Goal: Information Seeking & Learning: Find specific page/section

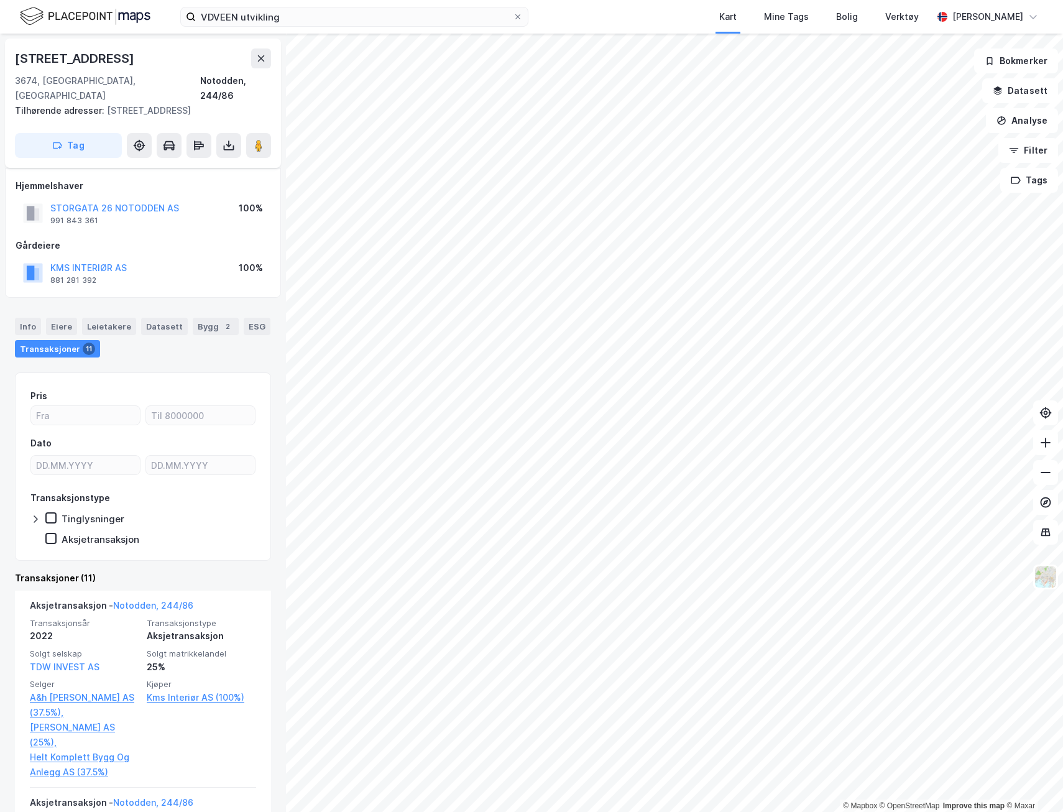
scroll to position [137, 0]
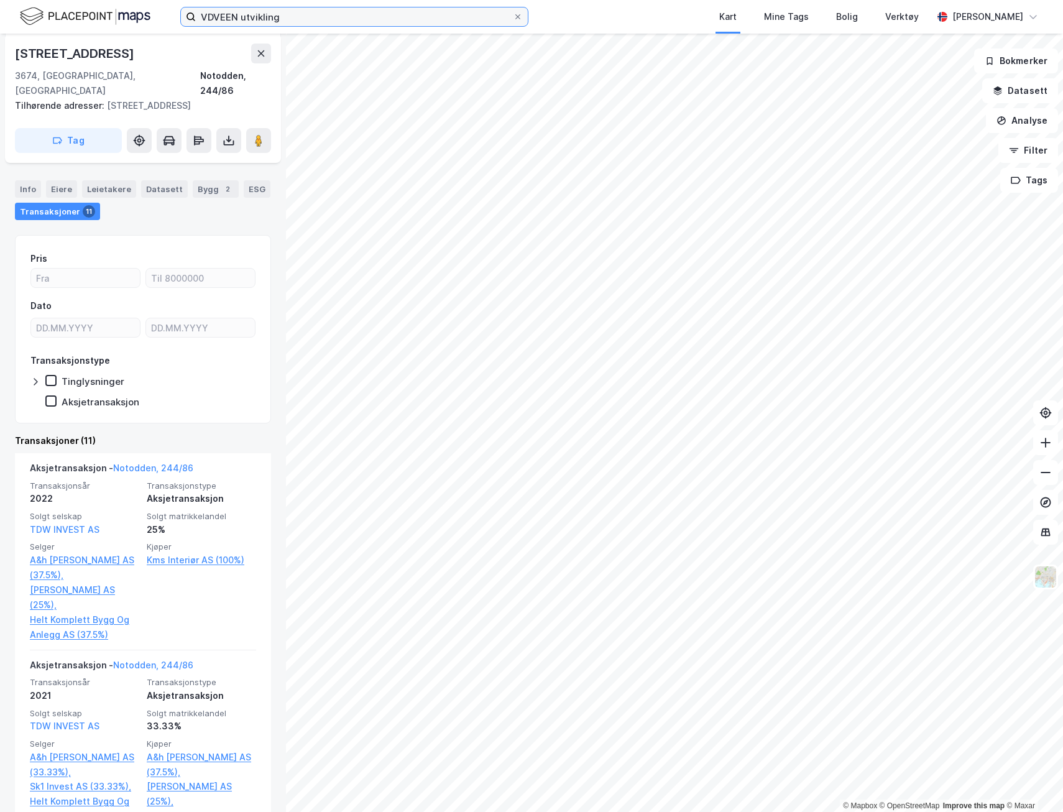
click at [329, 14] on input "VDVEEN utvikling" at bounding box center [354, 16] width 317 height 19
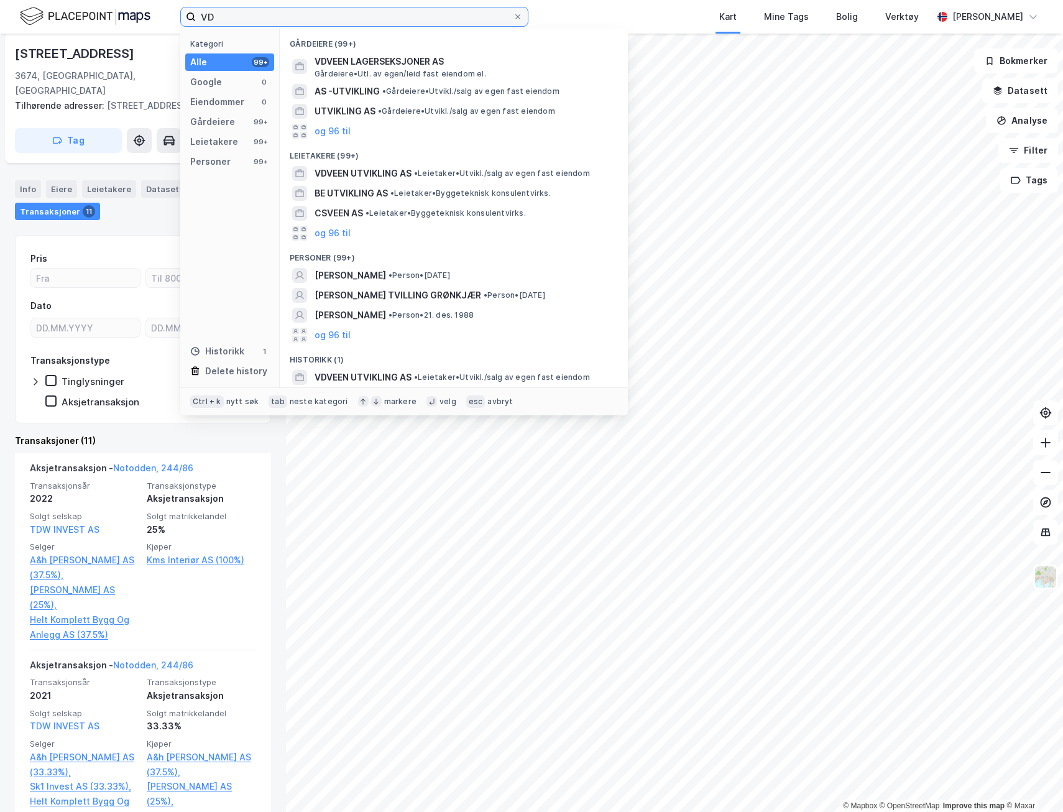
type input "V"
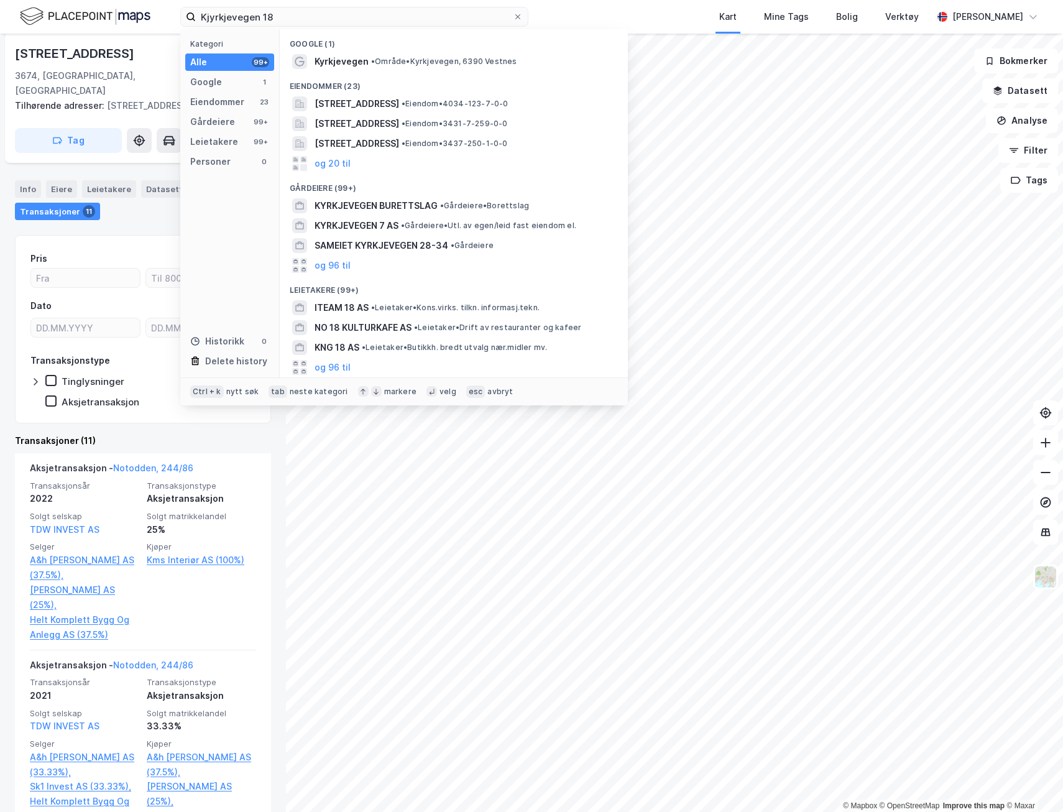
click at [399, 122] on span "[STREET_ADDRESS]" at bounding box center [357, 123] width 85 height 15
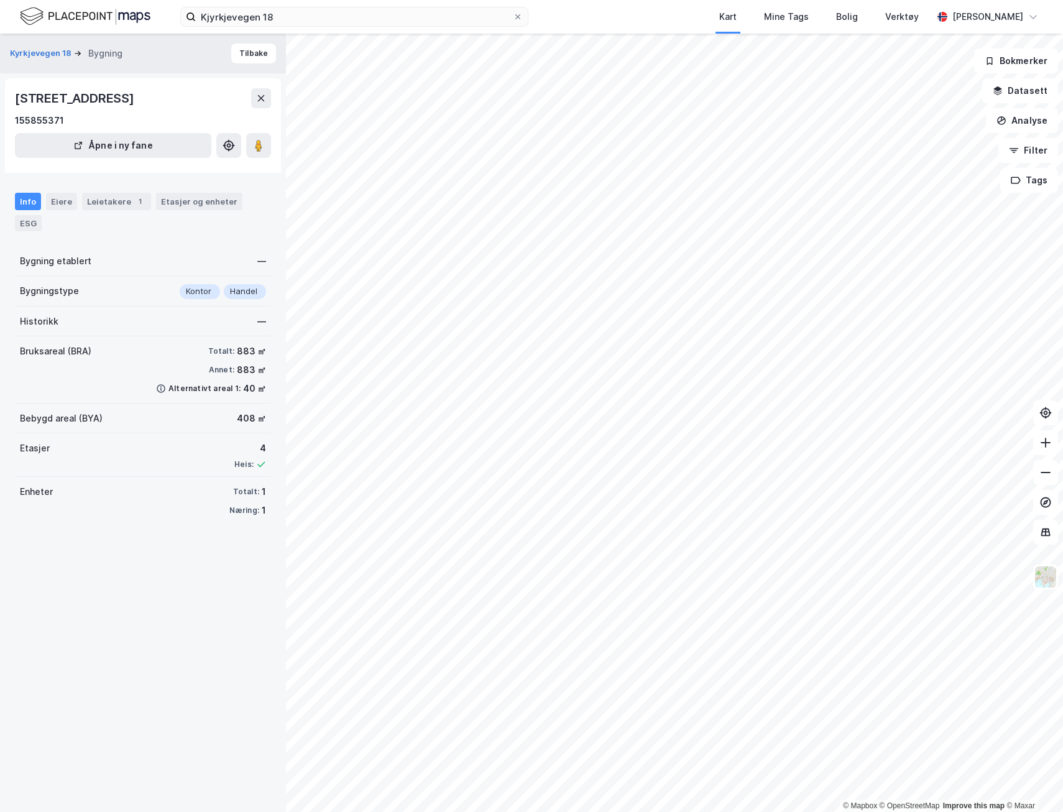
click at [60, 202] on div "Eiere" at bounding box center [61, 201] width 31 height 17
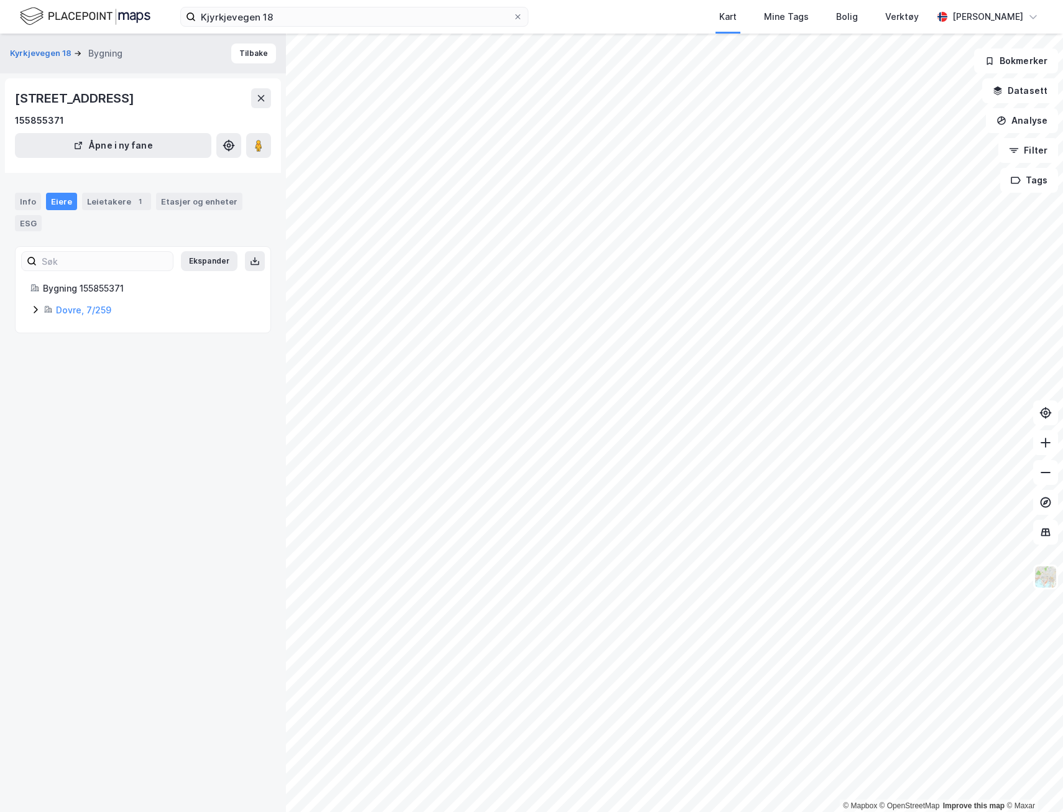
click at [251, 53] on button "Tilbake" at bounding box center [253, 54] width 45 height 20
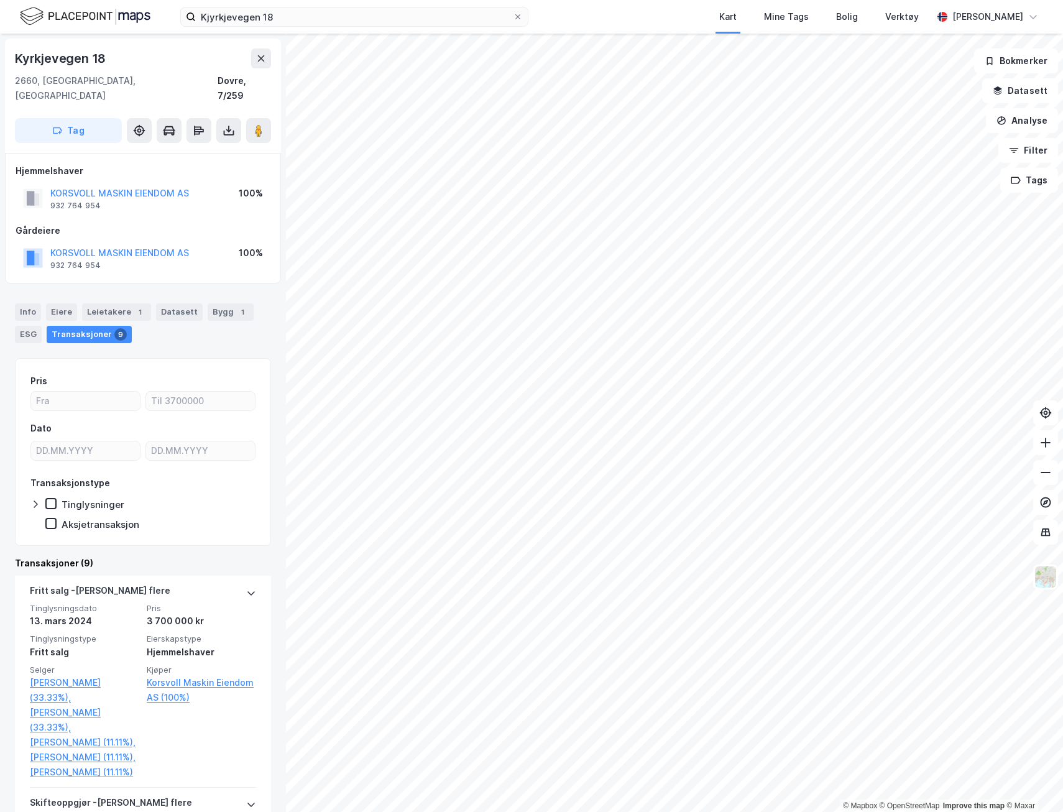
click at [1052, 147] on button "Filter" at bounding box center [1028, 150] width 60 height 25
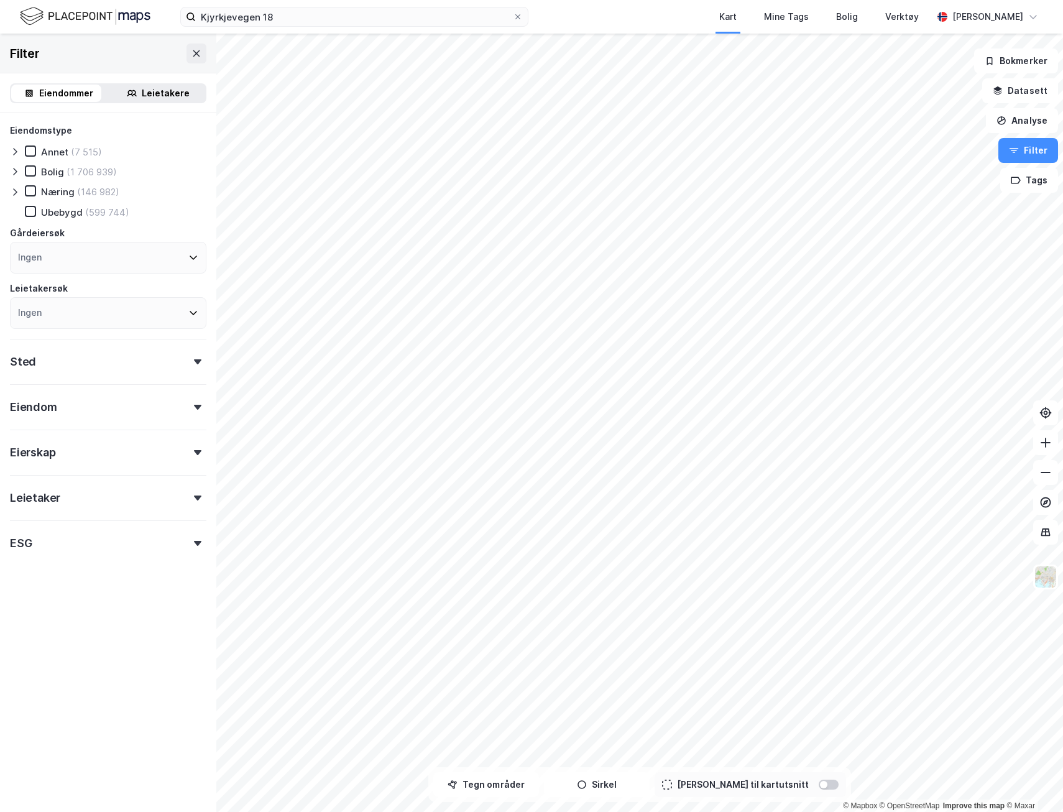
click at [1052, 147] on button "Filter" at bounding box center [1028, 150] width 60 height 25
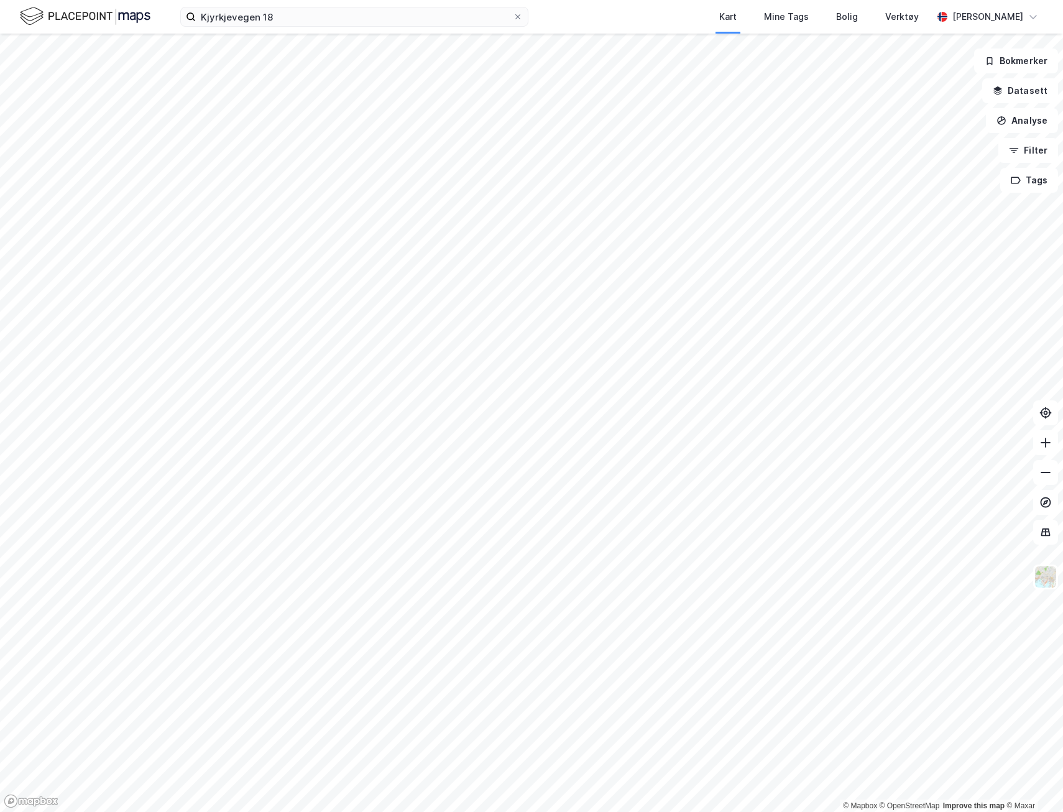
click at [1036, 99] on button "Datasett" at bounding box center [1020, 90] width 76 height 25
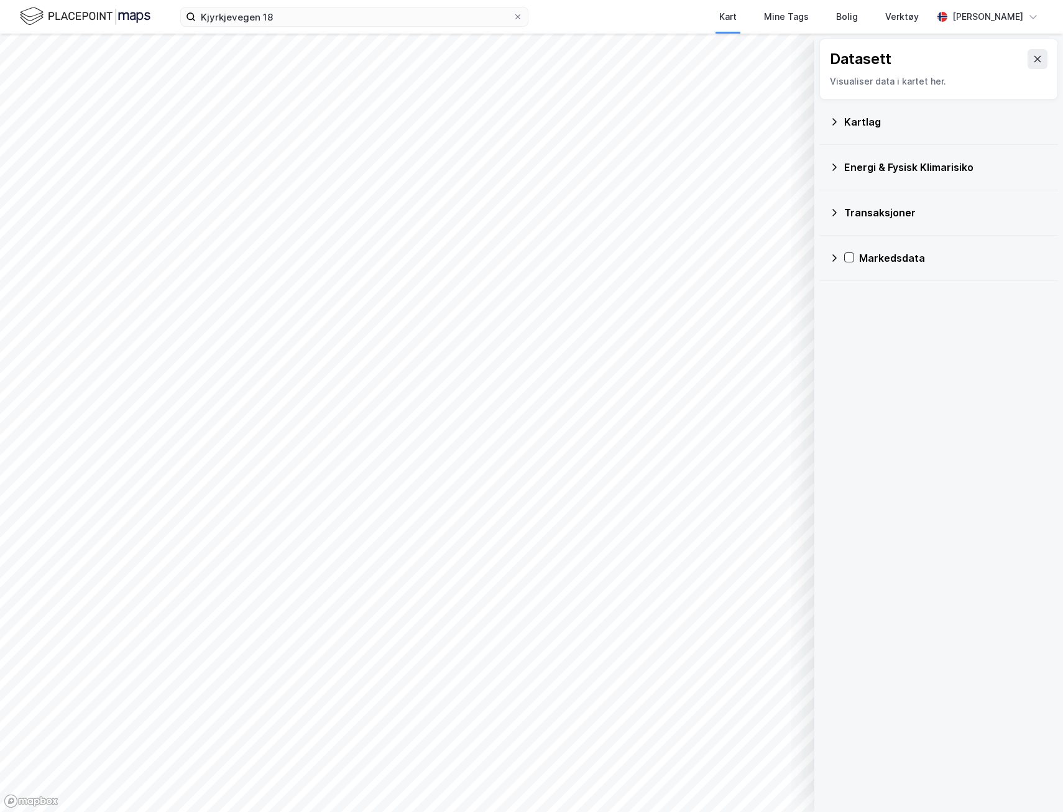
click at [831, 165] on icon at bounding box center [834, 167] width 10 height 10
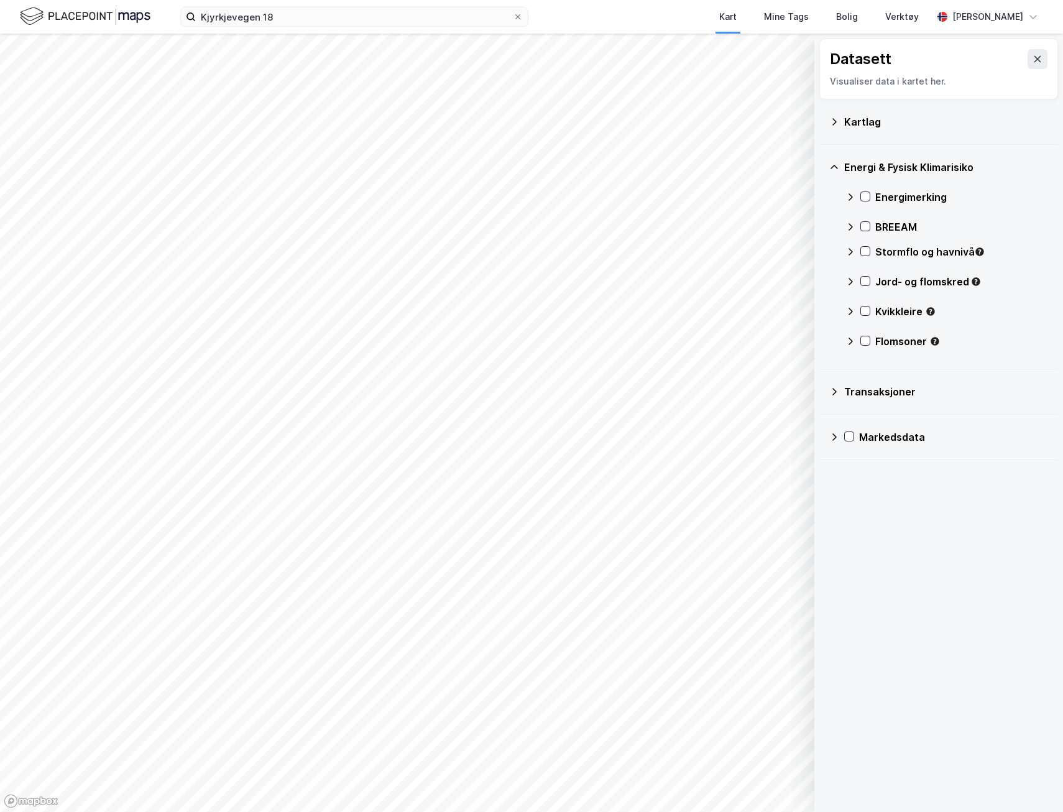
click at [834, 122] on icon at bounding box center [834, 122] width 10 height 10
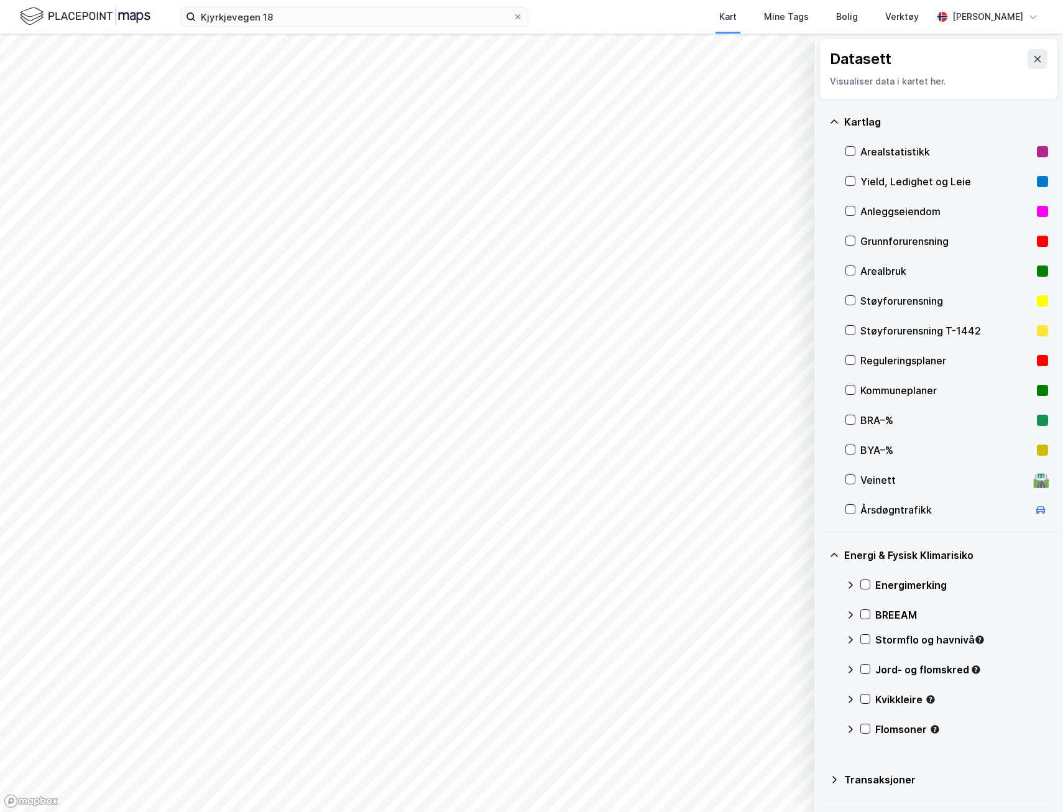
click at [834, 122] on icon at bounding box center [834, 122] width 10 height 10
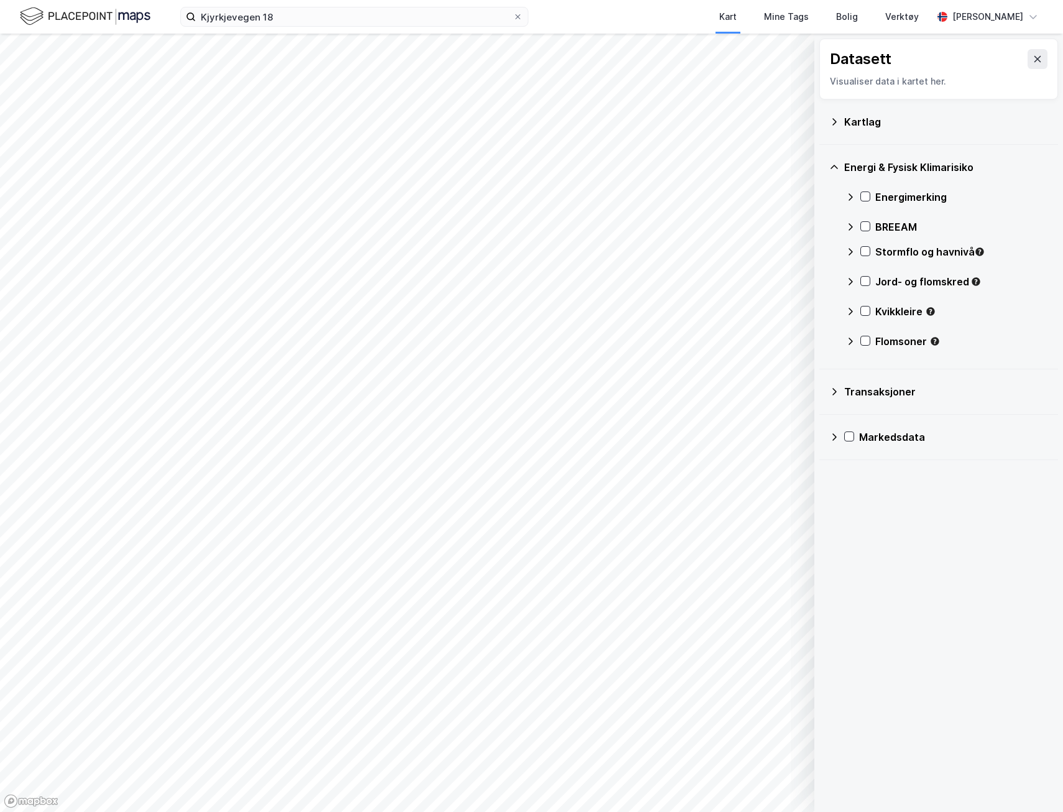
click at [889, 433] on div "Markedsdata" at bounding box center [953, 437] width 189 height 15
click at [1034, 59] on icon at bounding box center [1037, 59] width 7 height 6
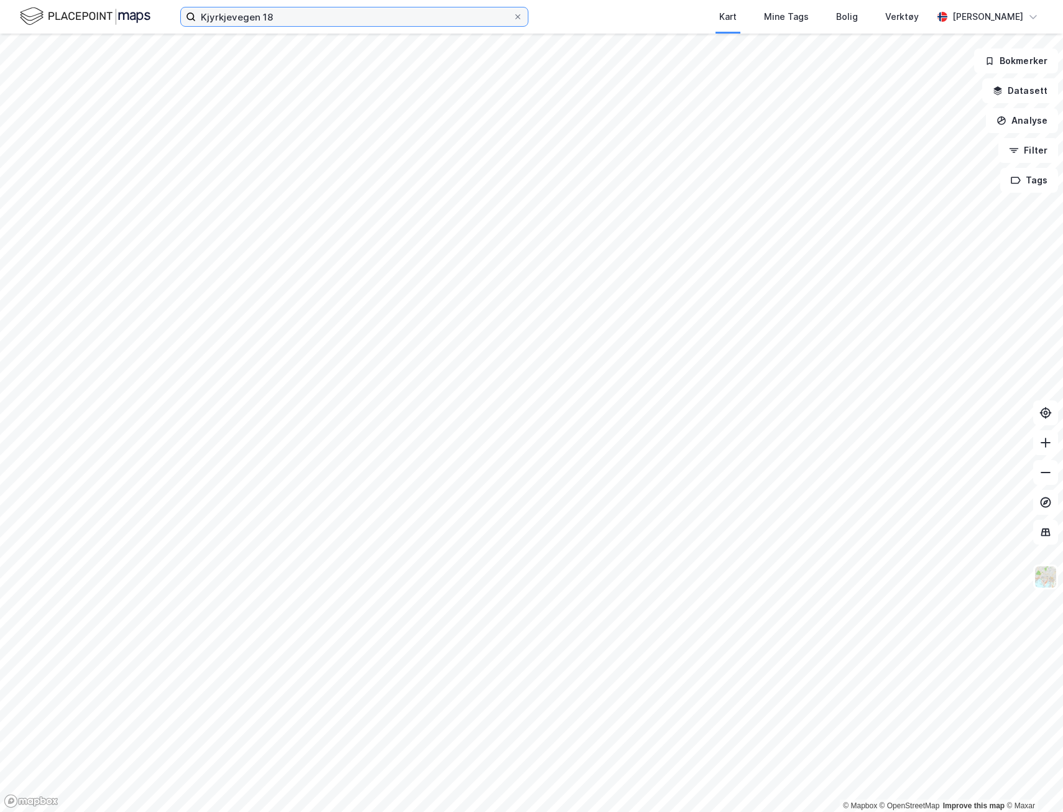
click at [310, 21] on input "Kjyrkjevegen 18" at bounding box center [354, 16] width 317 height 19
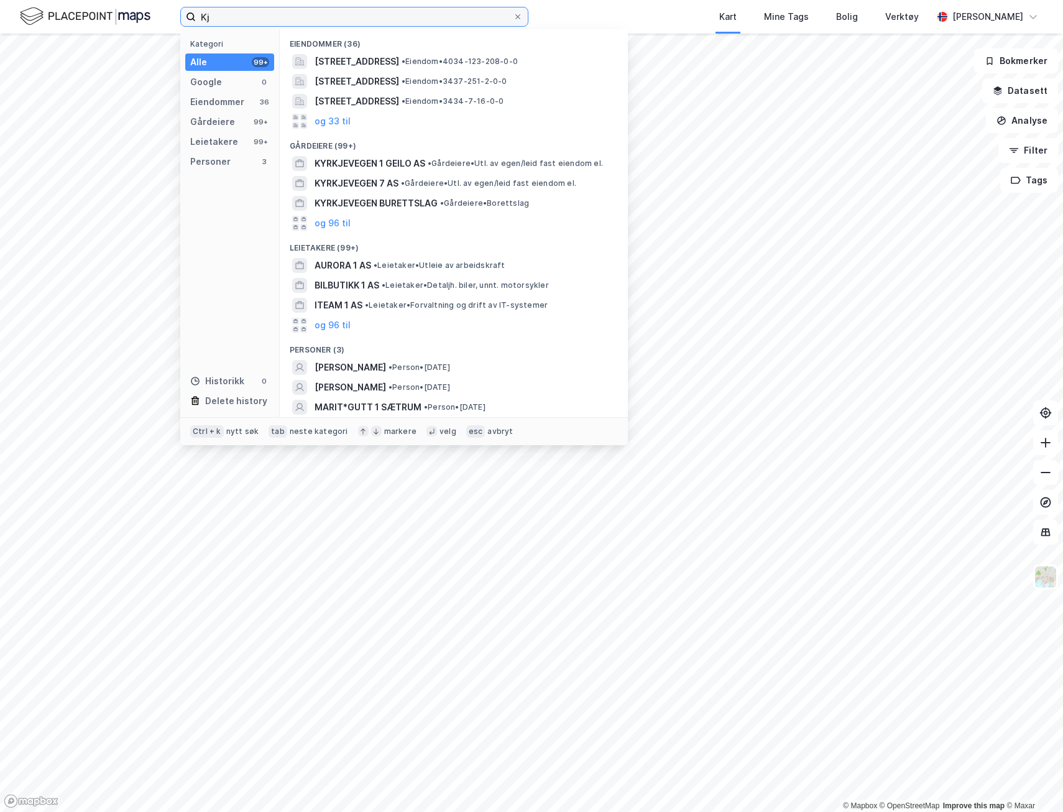
type input "K"
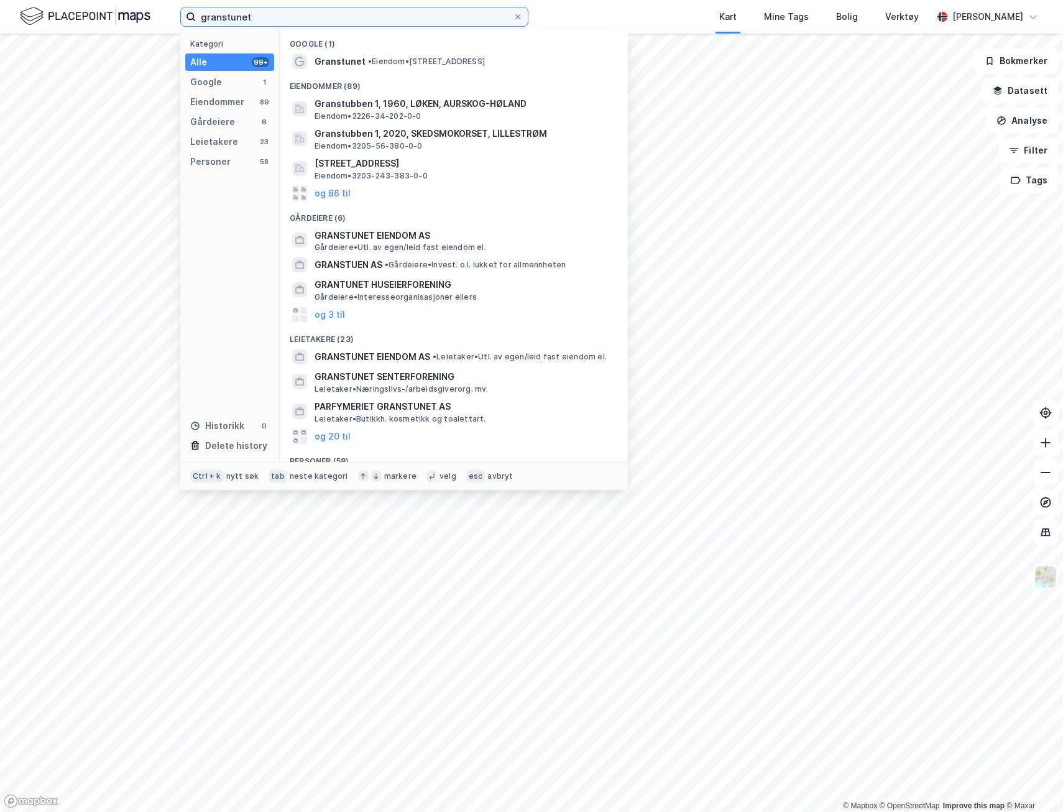
type input "granstunet"
click at [371, 62] on span "•" at bounding box center [370, 61] width 4 height 9
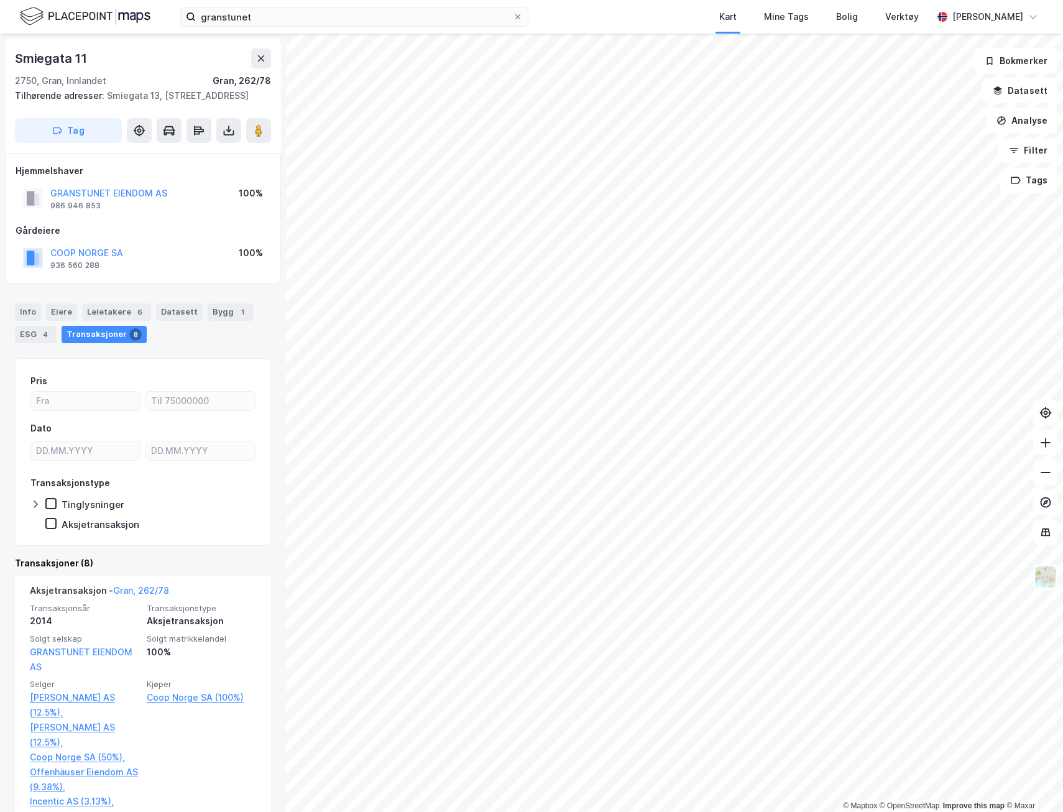
click at [109, 321] on div "Leietakere 6" at bounding box center [116, 311] width 69 height 17
